Goal: Ask a question

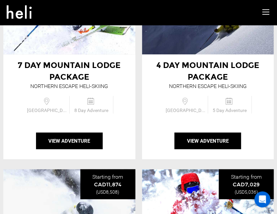
scroll to position [375, 0]
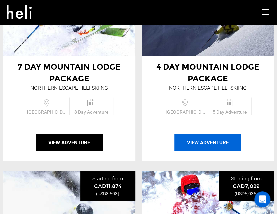
click at [196, 145] on button "View Adventure" at bounding box center [208, 142] width 67 height 17
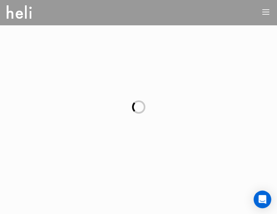
click at [260, 198] on icon "Open Intercom Messenger" at bounding box center [263, 199] width 8 height 9
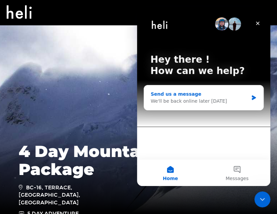
click at [194, 100] on div "We'll be back online later [DATE]" at bounding box center [200, 101] width 98 height 7
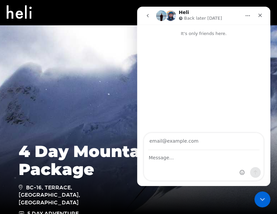
click at [189, 144] on input "Your email" at bounding box center [203, 141] width 111 height 17
type input "[EMAIL_ADDRESS][DOMAIN_NAME]"
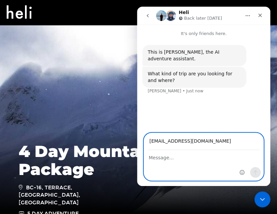
click at [183, 157] on textarea "Message…" at bounding box center [203, 156] width 119 height 11
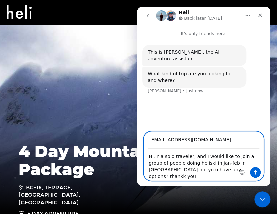
type textarea "Hi, I' a solo traveler, and I would like to join a group of people doing helisk…"
click at [255, 174] on icon "Send a message…" at bounding box center [255, 172] width 5 height 5
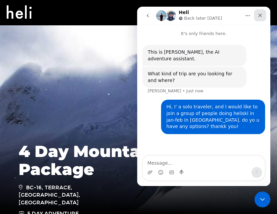
click at [263, 17] on div "Close" at bounding box center [260, 15] width 12 height 12
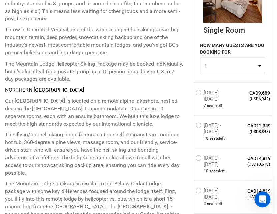
scroll to position [82, 0]
click at [198, 90] on label "[DATE] - [DATE]" at bounding box center [218, 93] width 44 height 8
click at [191, 90] on input "[DATE] - [DATE]" at bounding box center [191, 98] width 0 height 19
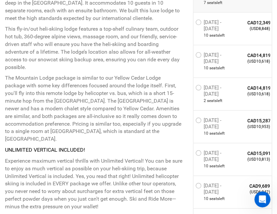
scroll to position [402, 0]
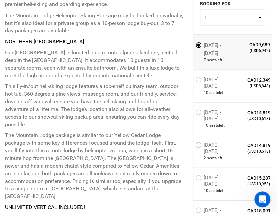
click at [201, 79] on label "[DATE] - [DATE]" at bounding box center [218, 80] width 44 height 8
click at [191, 79] on input "[DATE] - [DATE]" at bounding box center [191, 85] width 0 height 19
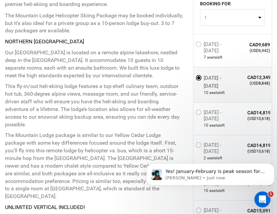
scroll to position [1, 0]
click at [185, 182] on div "Yes! January-February is peak season for heliskiing in [GEOGRAPHIC_DATA], espec…" at bounding box center [211, 175] width 128 height 22
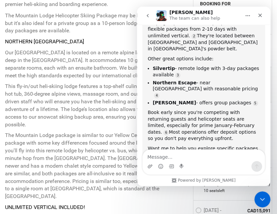
scroll to position [142, 0]
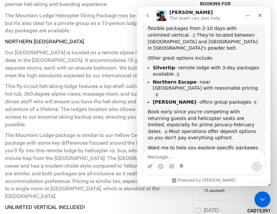
click at [207, 166] on div "Intercom messenger" at bounding box center [204, 166] width 122 height 11
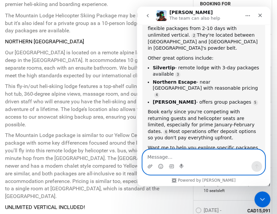
click at [195, 159] on textarea "Message…" at bounding box center [204, 155] width 122 height 11
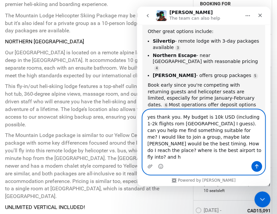
scroll to position [175, 0]
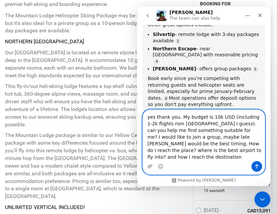
type textarea "yes thank you. My budget is 10k USD (including 1-2k flights rom [GEOGRAPHIC_DAT…"
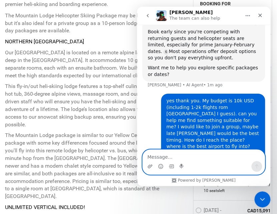
scroll to position [222, 0]
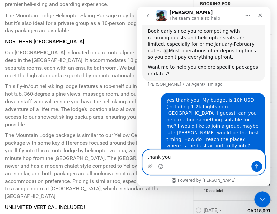
type textarea "thank you!"
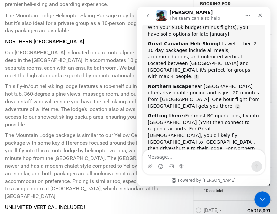
scroll to position [376, 0]
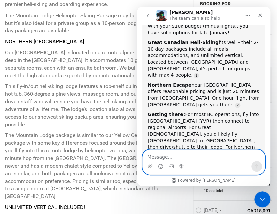
click at [171, 158] on textarea "Message…" at bounding box center [204, 155] width 122 height 11
type textarea "yes thank you"
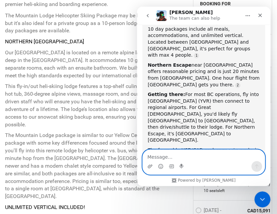
scroll to position [418, 0]
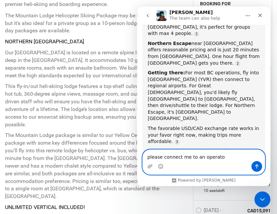
type textarea "please connect me to an operator"
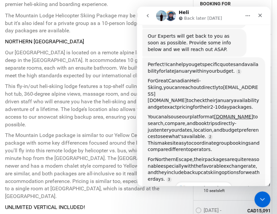
scroll to position [652, 0]
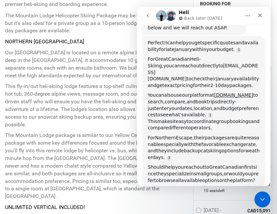
type input "[PERSON_NAME]"
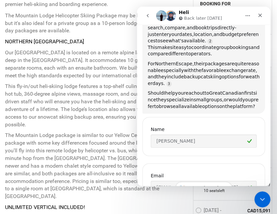
scroll to position [728, 0]
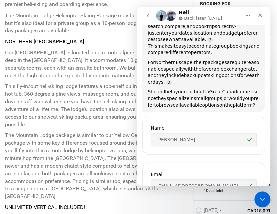
type input "[PHONE_NUMBER]"
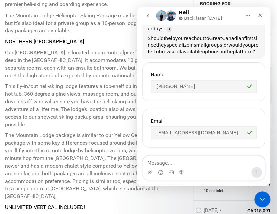
scroll to position [786, 0]
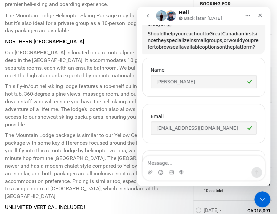
click at [109, 121] on p "This fly-in/out heli-skiing lodge features a top-shelf culinary team, outdoor h…" at bounding box center [94, 105] width 178 height 46
click at [261, 16] on icon "Close" at bounding box center [260, 15] width 5 height 5
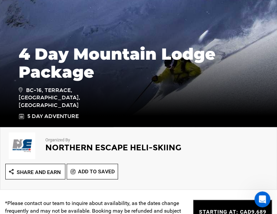
scroll to position [99, 0]
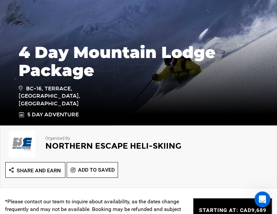
click at [68, 144] on h2 "Northern Escape Heli-Skiing" at bounding box center [138, 146] width 187 height 9
